Goal: Information Seeking & Learning: Learn about a topic

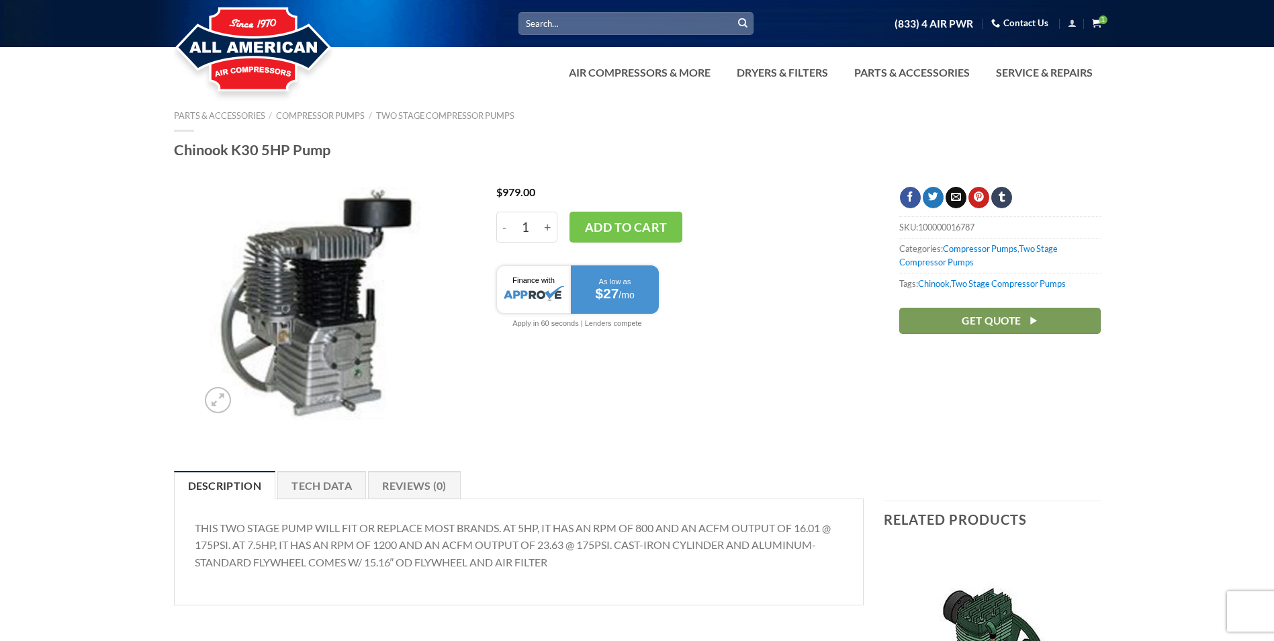
click at [1101, 21] on icon at bounding box center [1096, 23] width 9 height 10
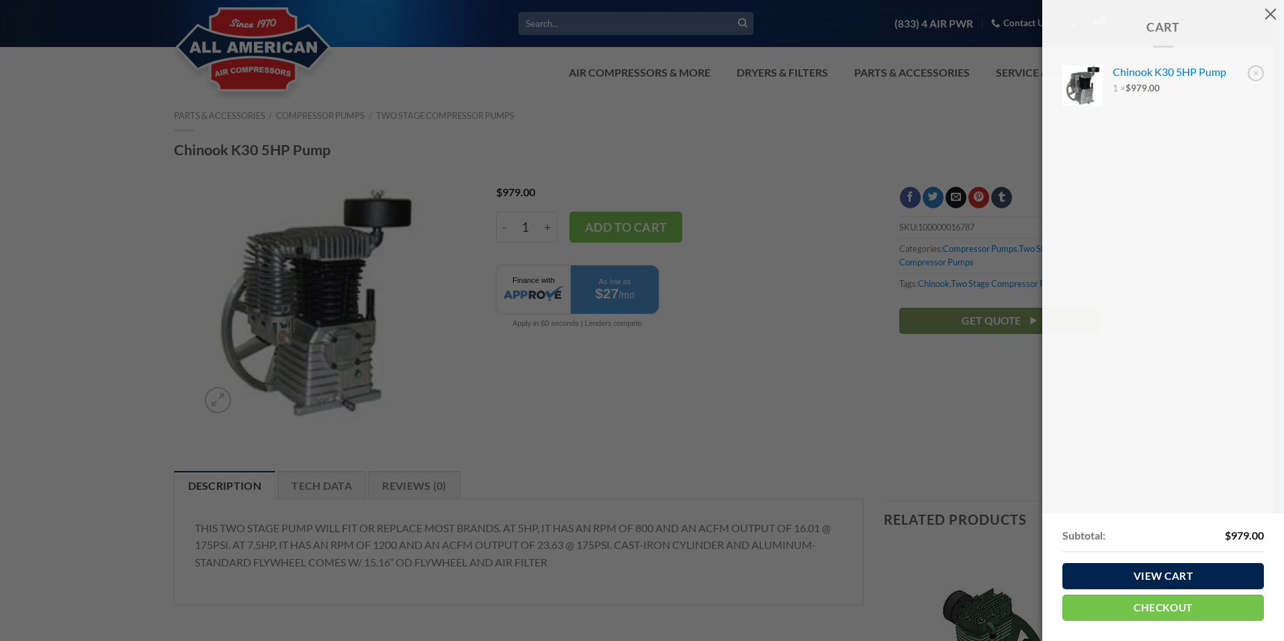
click at [766, 196] on div "Cart × Chinook K30 5HP Pump 1 × $ 979.00 Subtotal: $ 979.00 View cart Checkout …" at bounding box center [642, 320] width 1284 height 641
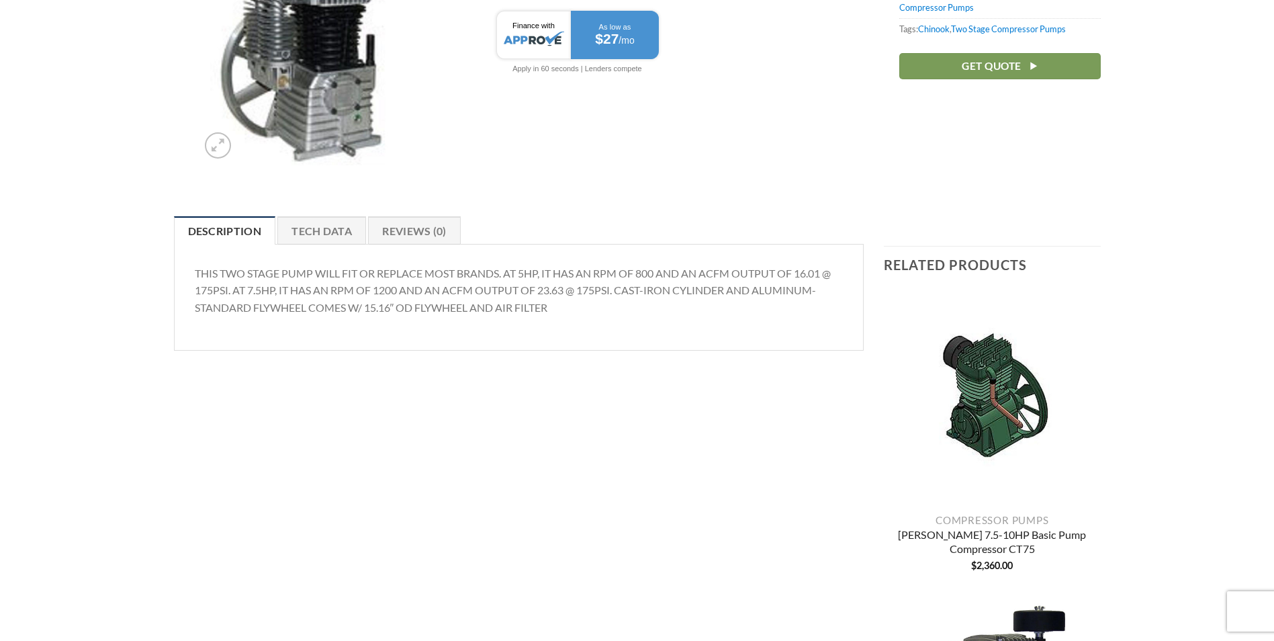
scroll to position [269, 0]
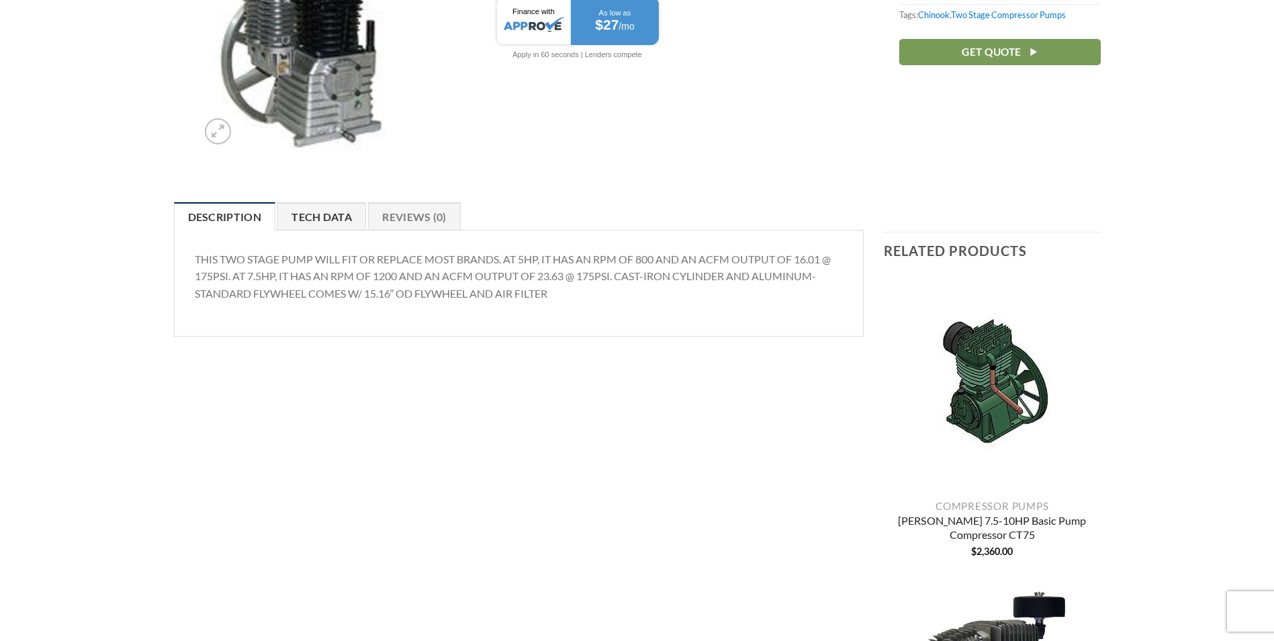
click at [353, 213] on link "Tech Data" at bounding box center [321, 216] width 89 height 28
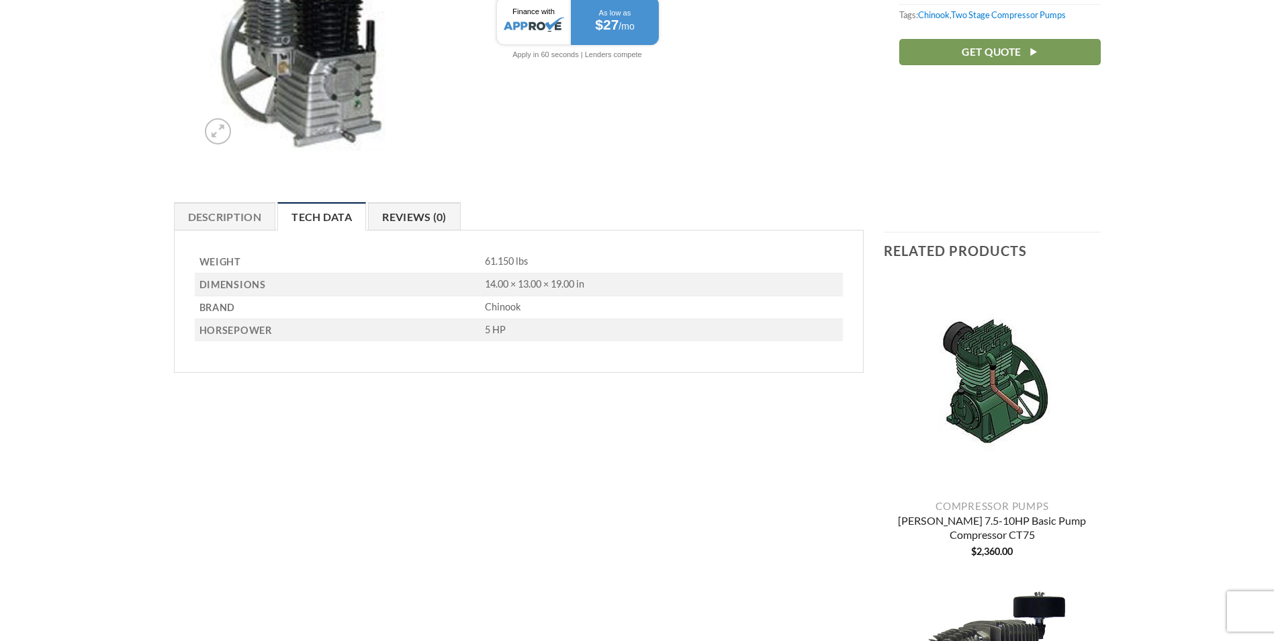
click at [410, 211] on link "Reviews (0)" at bounding box center [414, 216] width 93 height 28
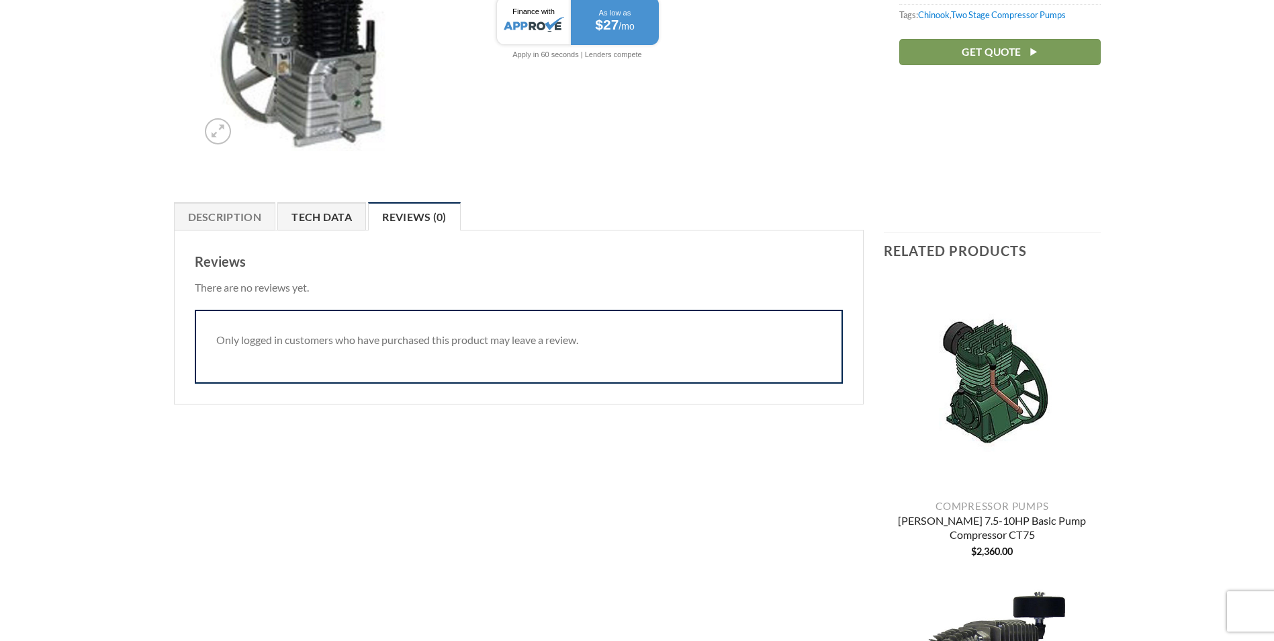
click at [331, 218] on link "Tech Data" at bounding box center [321, 216] width 89 height 28
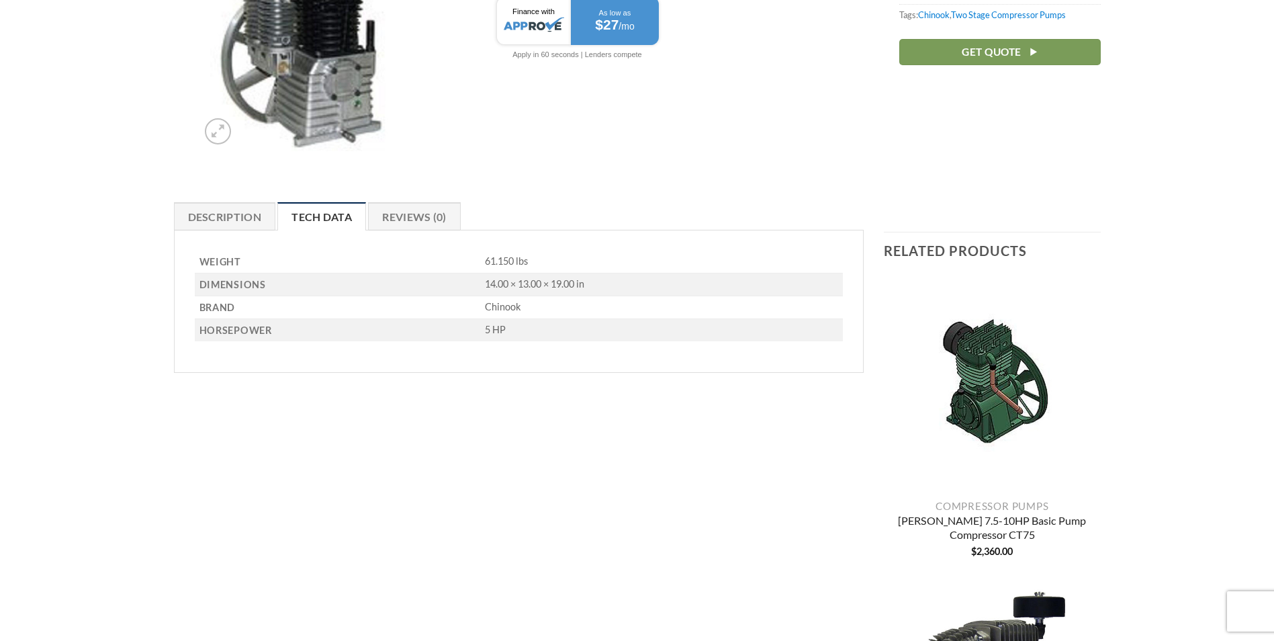
click at [232, 200] on div at bounding box center [637, 195] width 1274 height 13
click at [216, 222] on link "Description" at bounding box center [225, 216] width 102 height 28
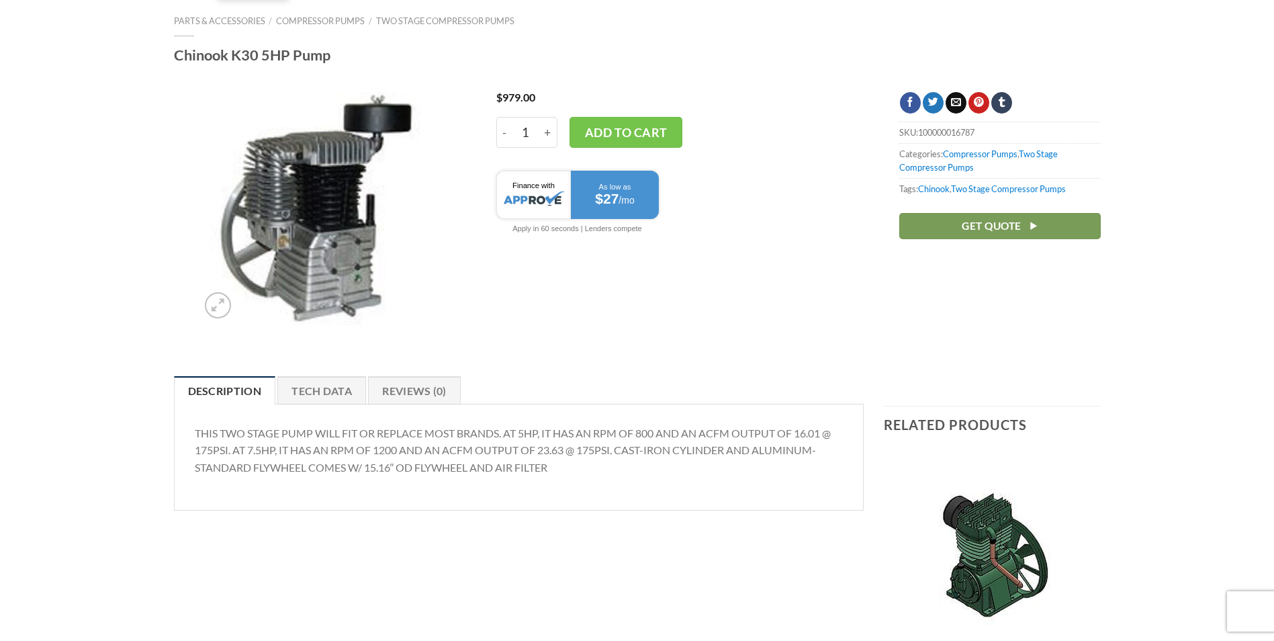
scroll to position [0, 0]
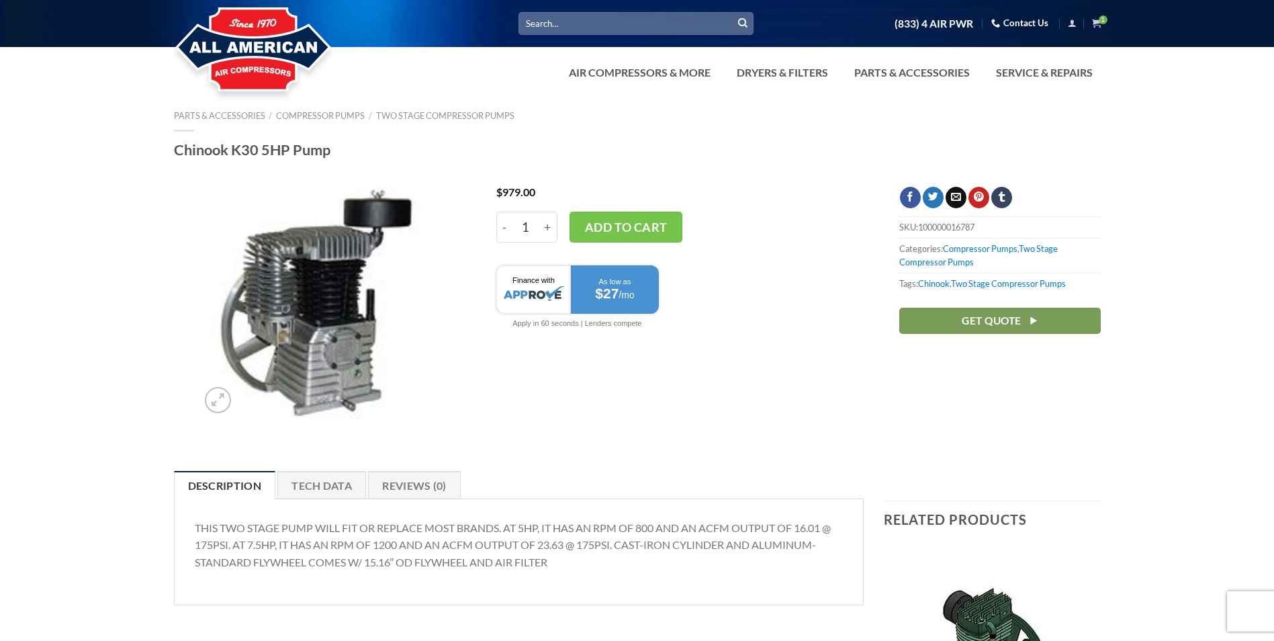
drag, startPoint x: 989, startPoint y: 226, endPoint x: 890, endPoint y: 240, distance: 99.7
click at [890, 240] on div "SKU: 100000016787 Categories: Compressor Pumps , Two Stage Compressor Pumps Tag…" at bounding box center [1000, 322] width 242 height 270
